Goal: Information Seeking & Learning: Learn about a topic

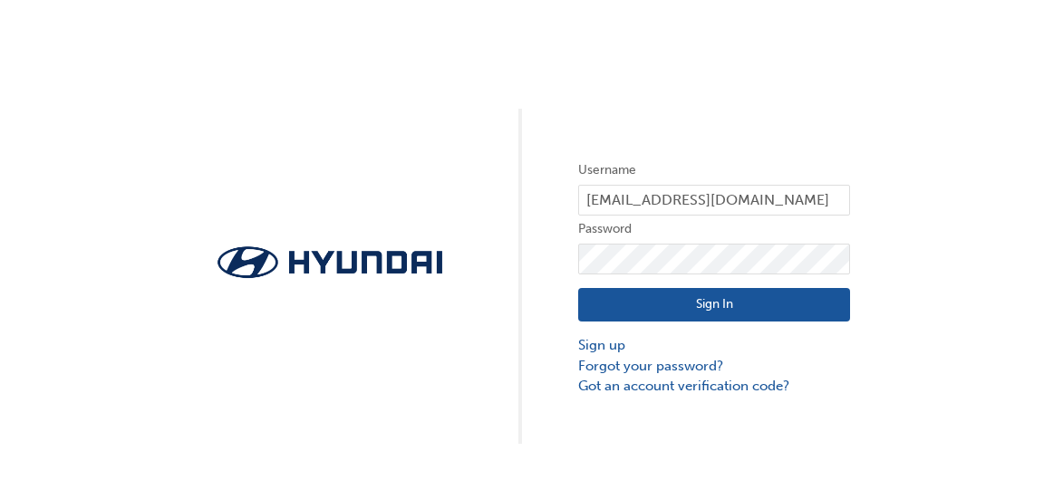
click at [740, 303] on button "Sign In" at bounding box center [714, 305] width 272 height 34
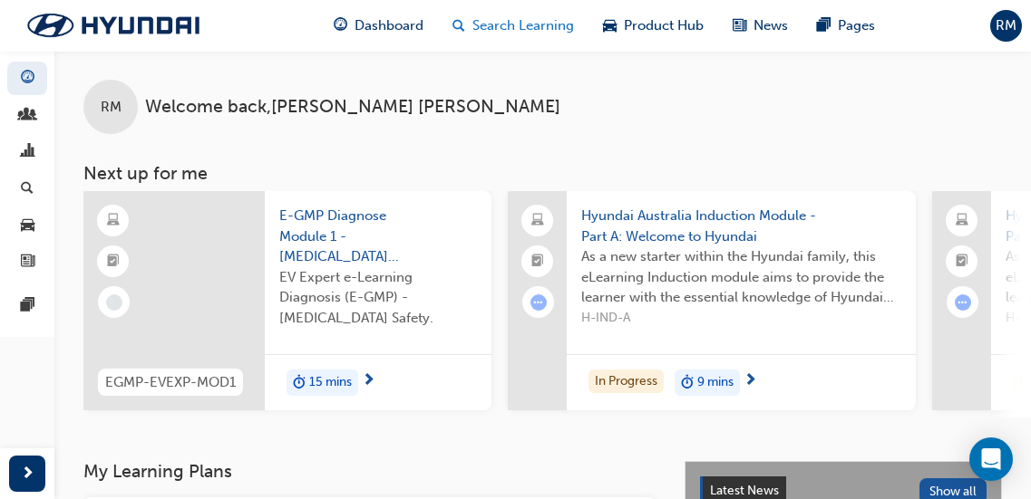
click at [508, 25] on span "Search Learning" at bounding box center [523, 25] width 102 height 21
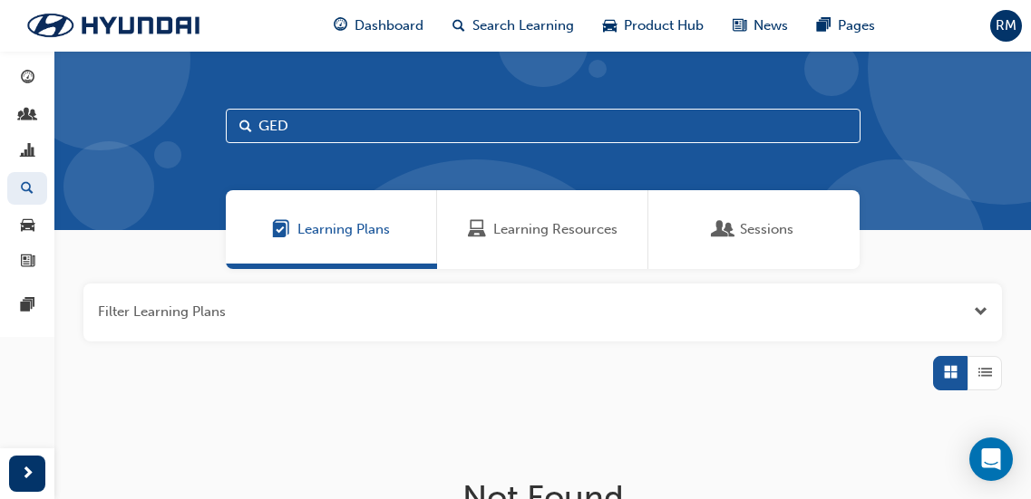
click at [526, 237] on span "Learning Resources" at bounding box center [555, 229] width 124 height 21
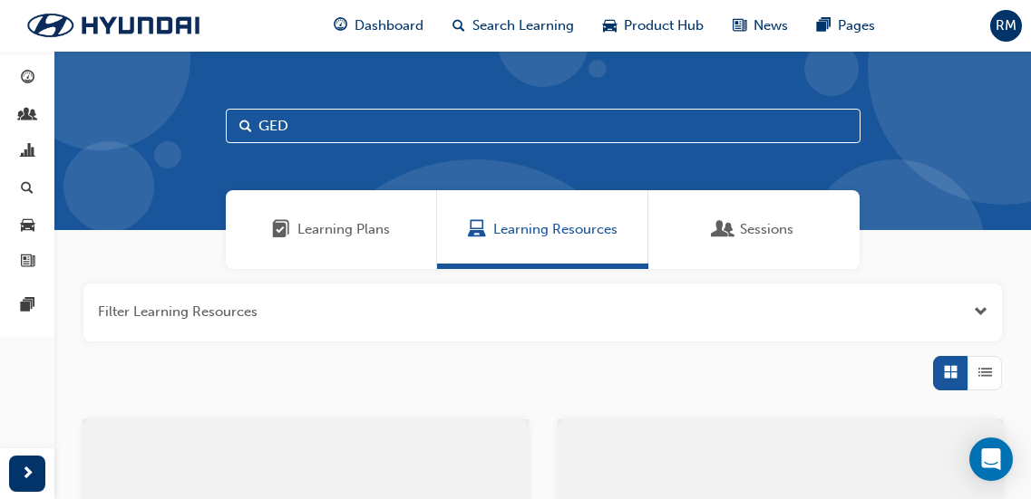
click at [318, 120] on input "GED" at bounding box center [543, 126] width 634 height 34
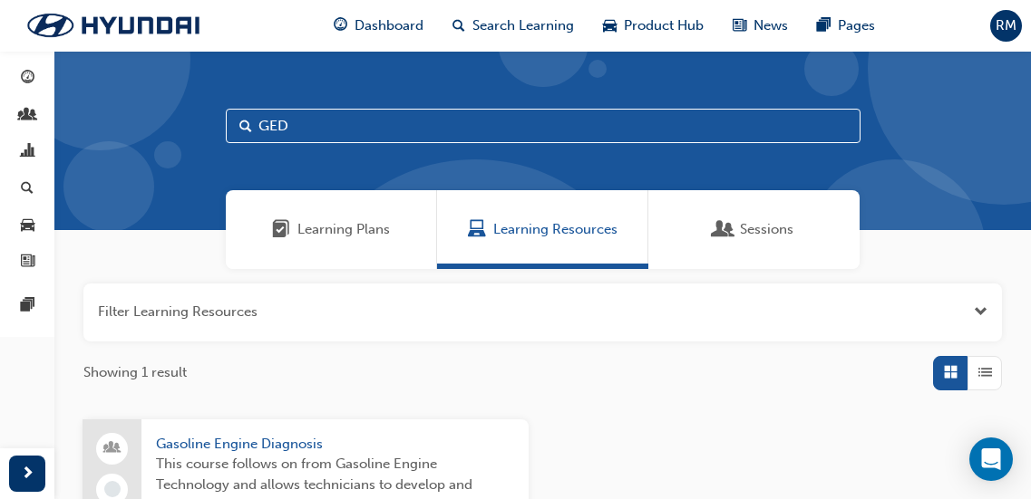
drag, startPoint x: 318, startPoint y: 120, endPoint x: 179, endPoint y: 120, distance: 139.6
click at [179, 120] on div "GED" at bounding box center [542, 140] width 976 height 179
type input "KPI"
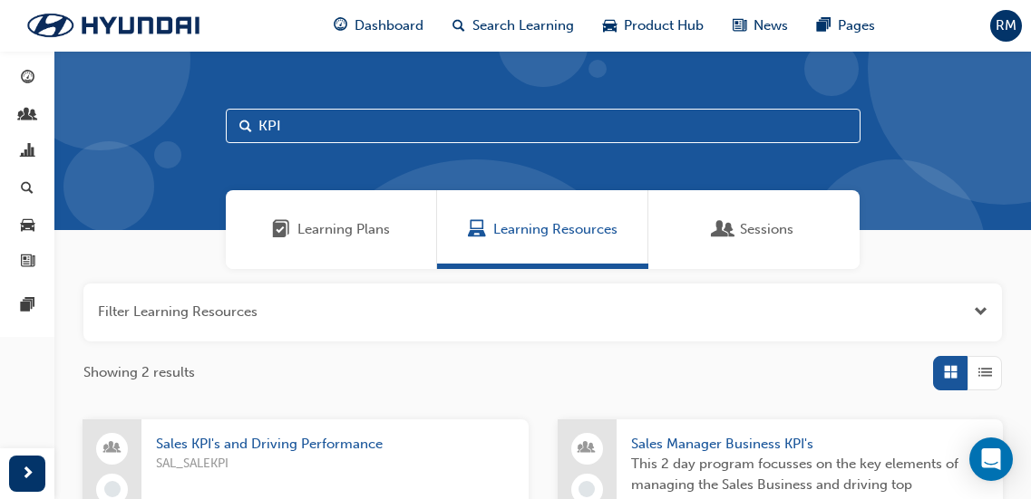
scroll to position [91, 0]
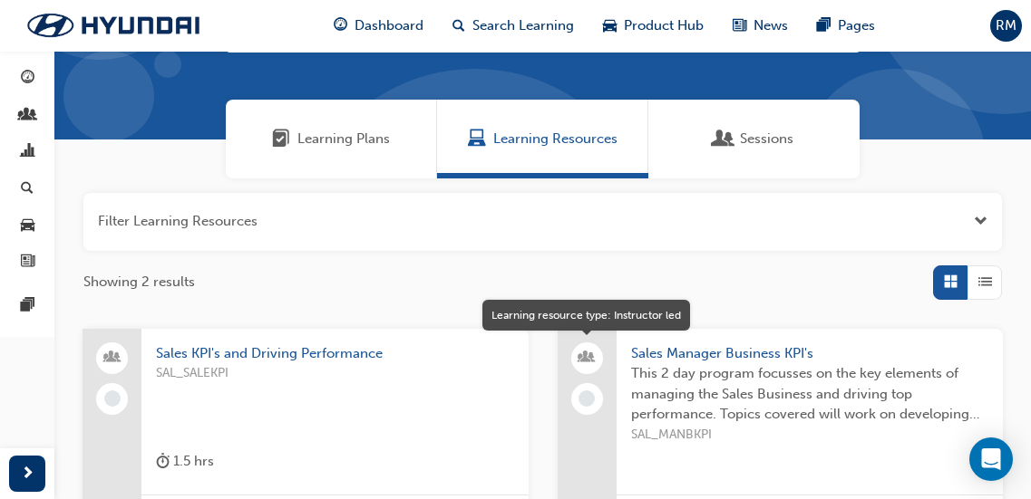
click at [641, 370] on span "This 2 day program focusses on the key elements of managing the Sales Business …" at bounding box center [810, 394] width 358 height 62
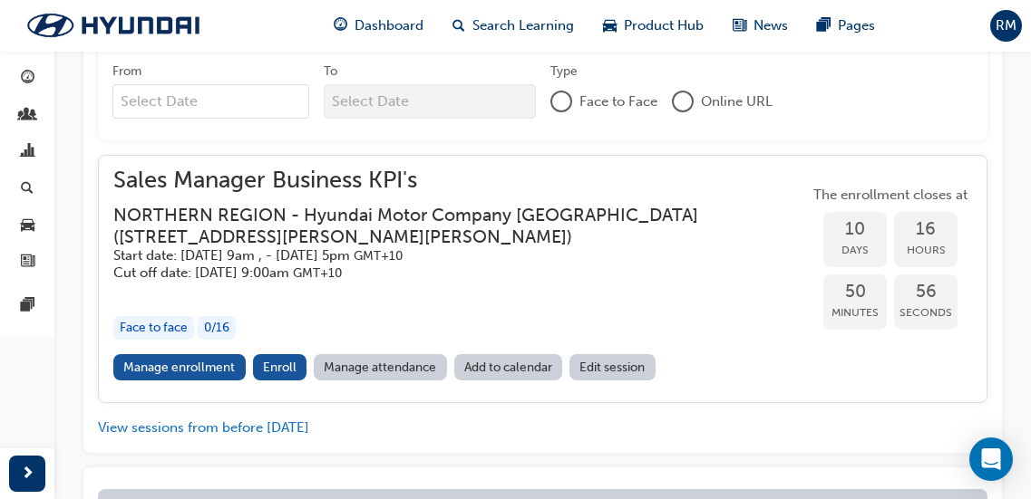
scroll to position [982, 0]
